Goal: Information Seeking & Learning: Learn about a topic

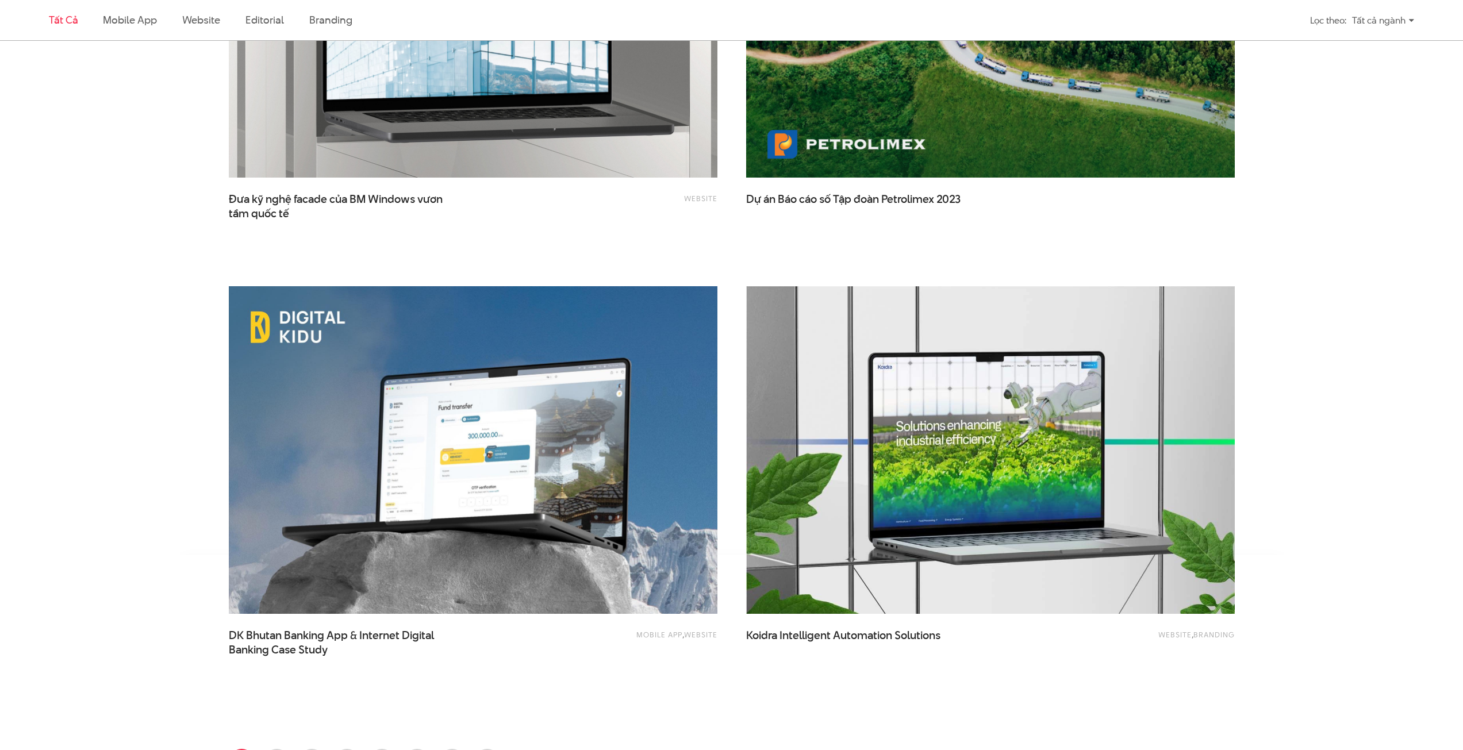
scroll to position [2415, 0]
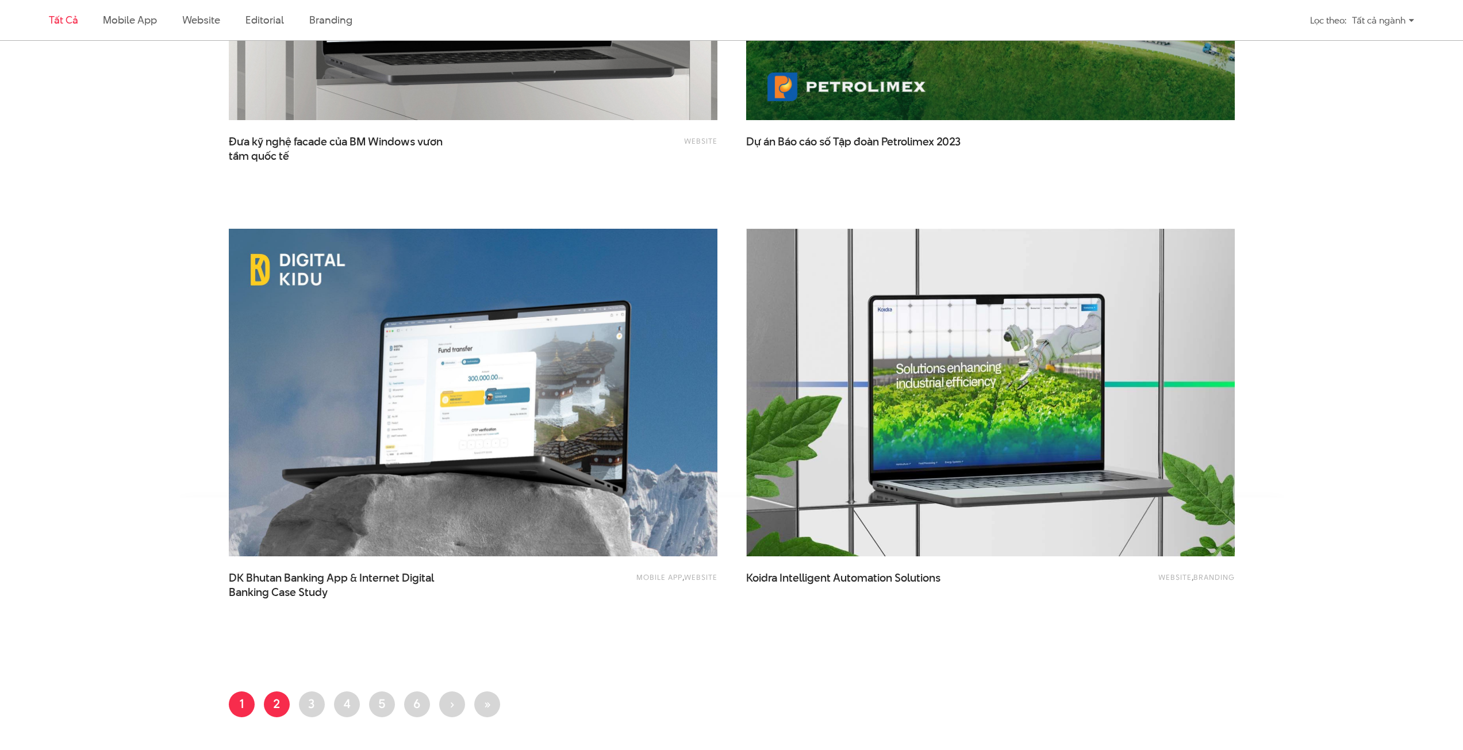
click at [279, 710] on link "Trang 2" at bounding box center [277, 705] width 26 height 26
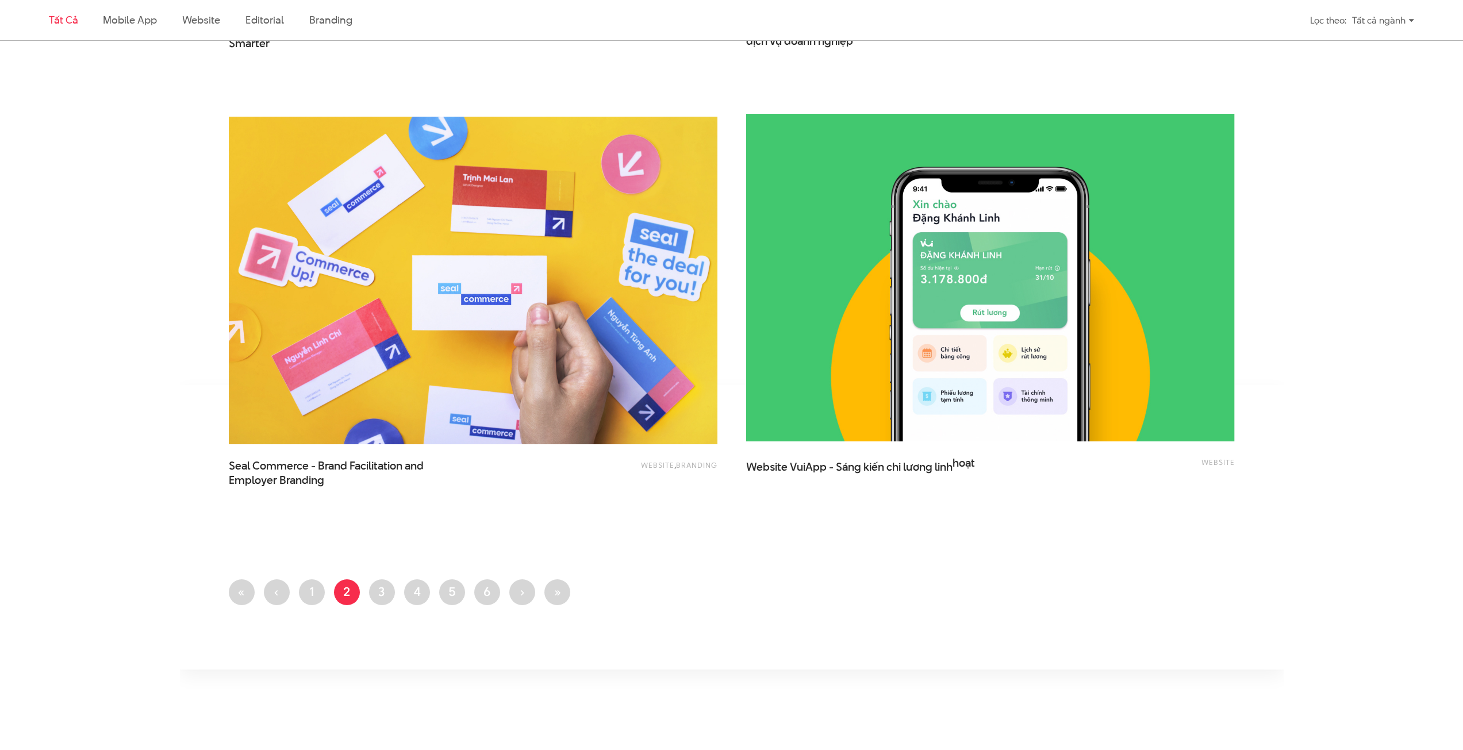
scroll to position [2817, 0]
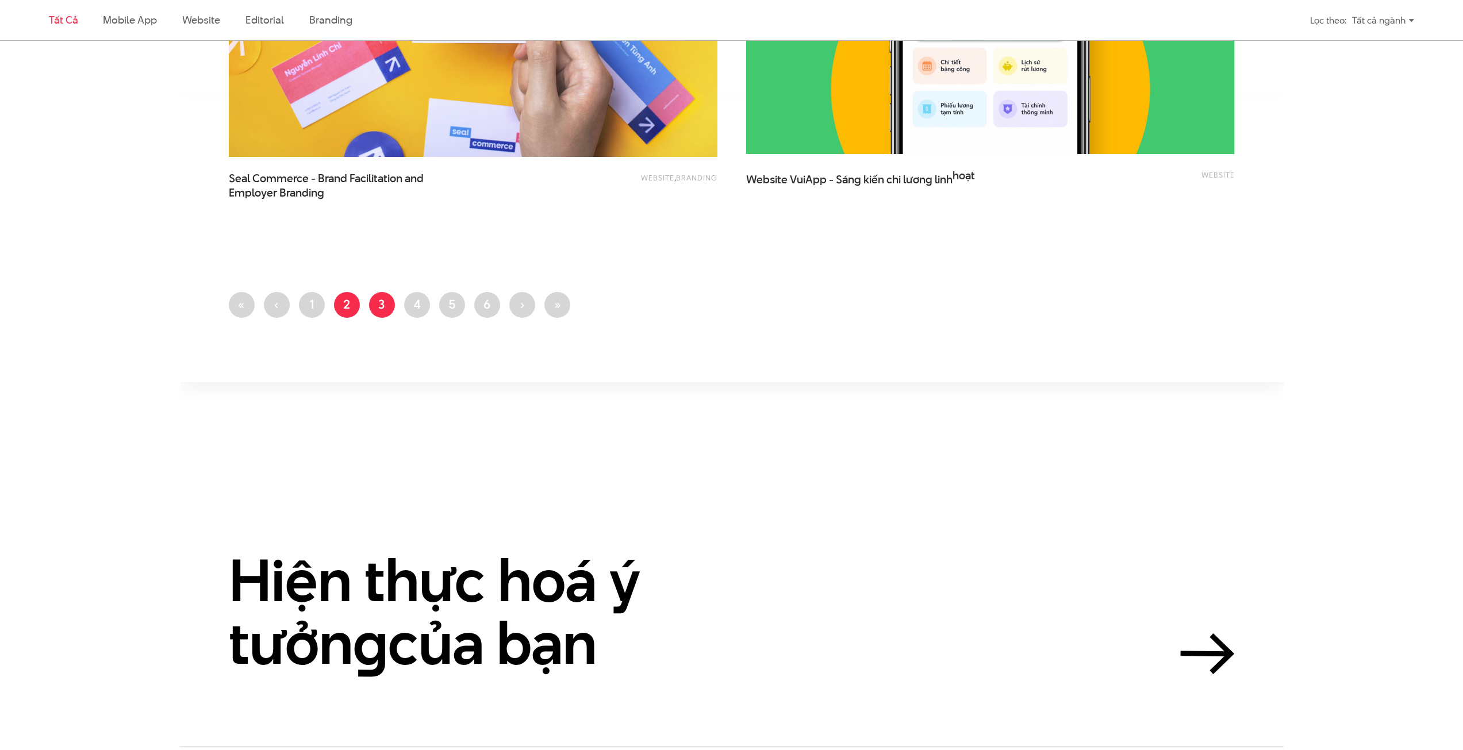
click at [378, 302] on link "Trang 3" at bounding box center [382, 305] width 26 height 26
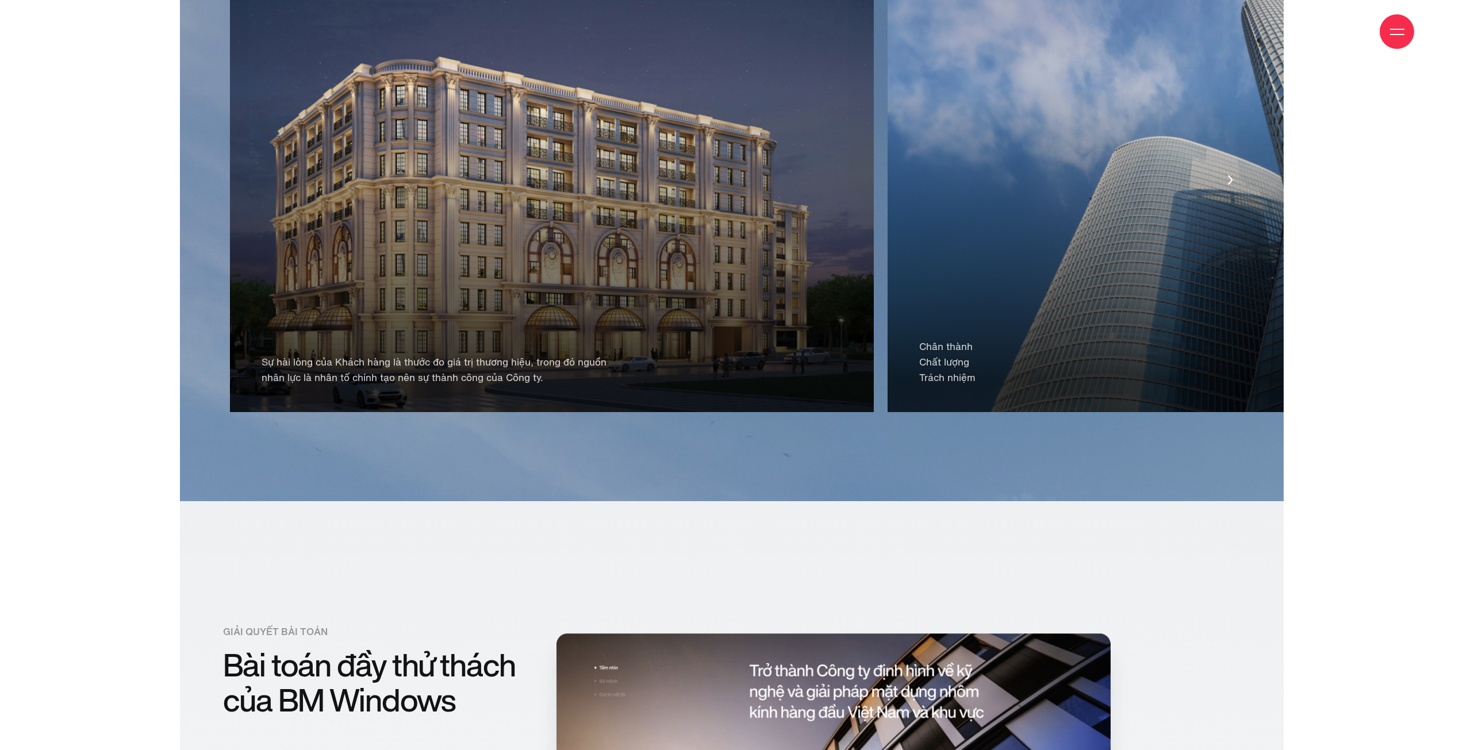
scroll to position [2587, 0]
